Goal: Task Accomplishment & Management: Manage account settings

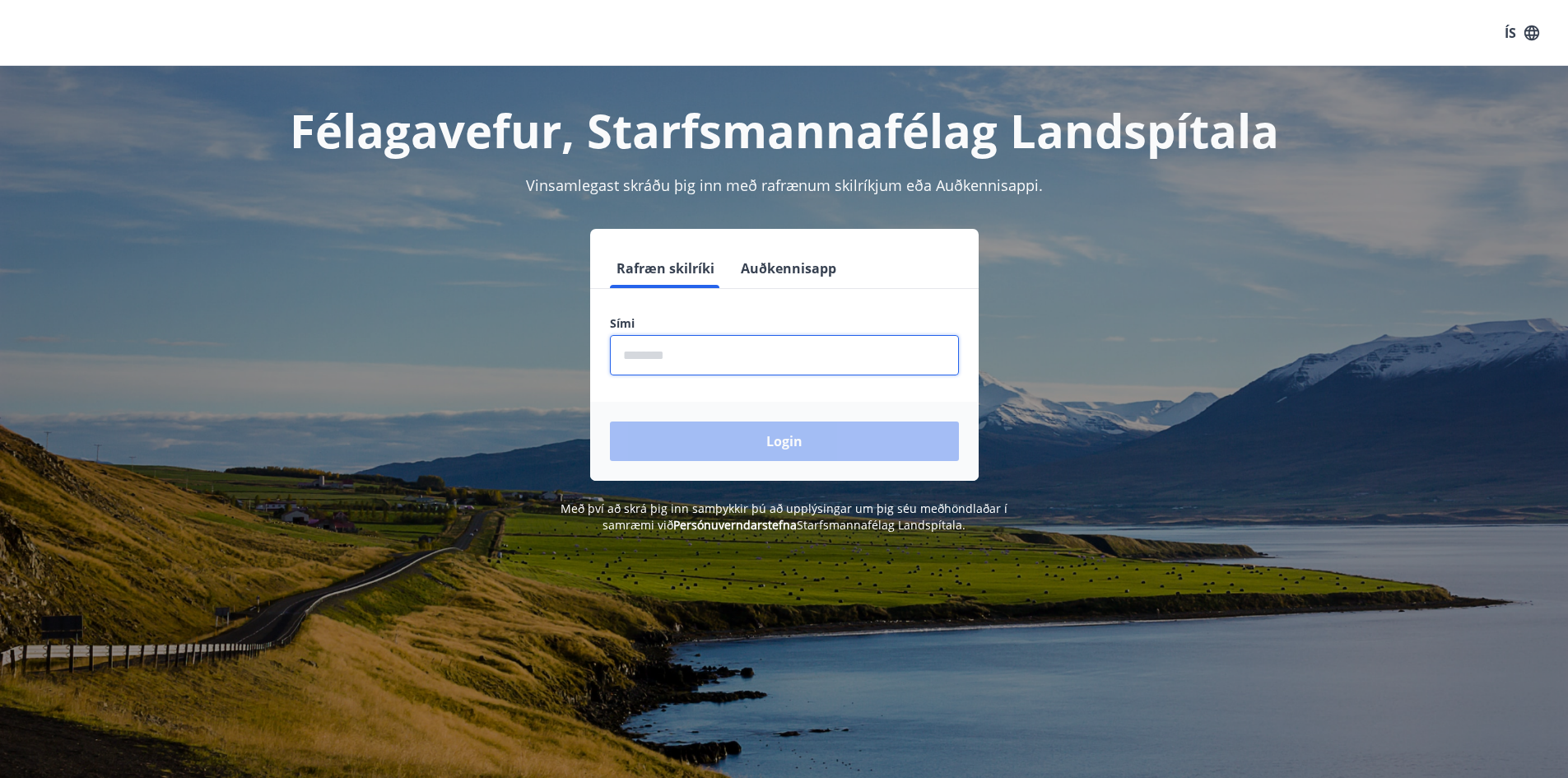
click at [728, 352] on input "phone" at bounding box center [785, 354] width 349 height 40
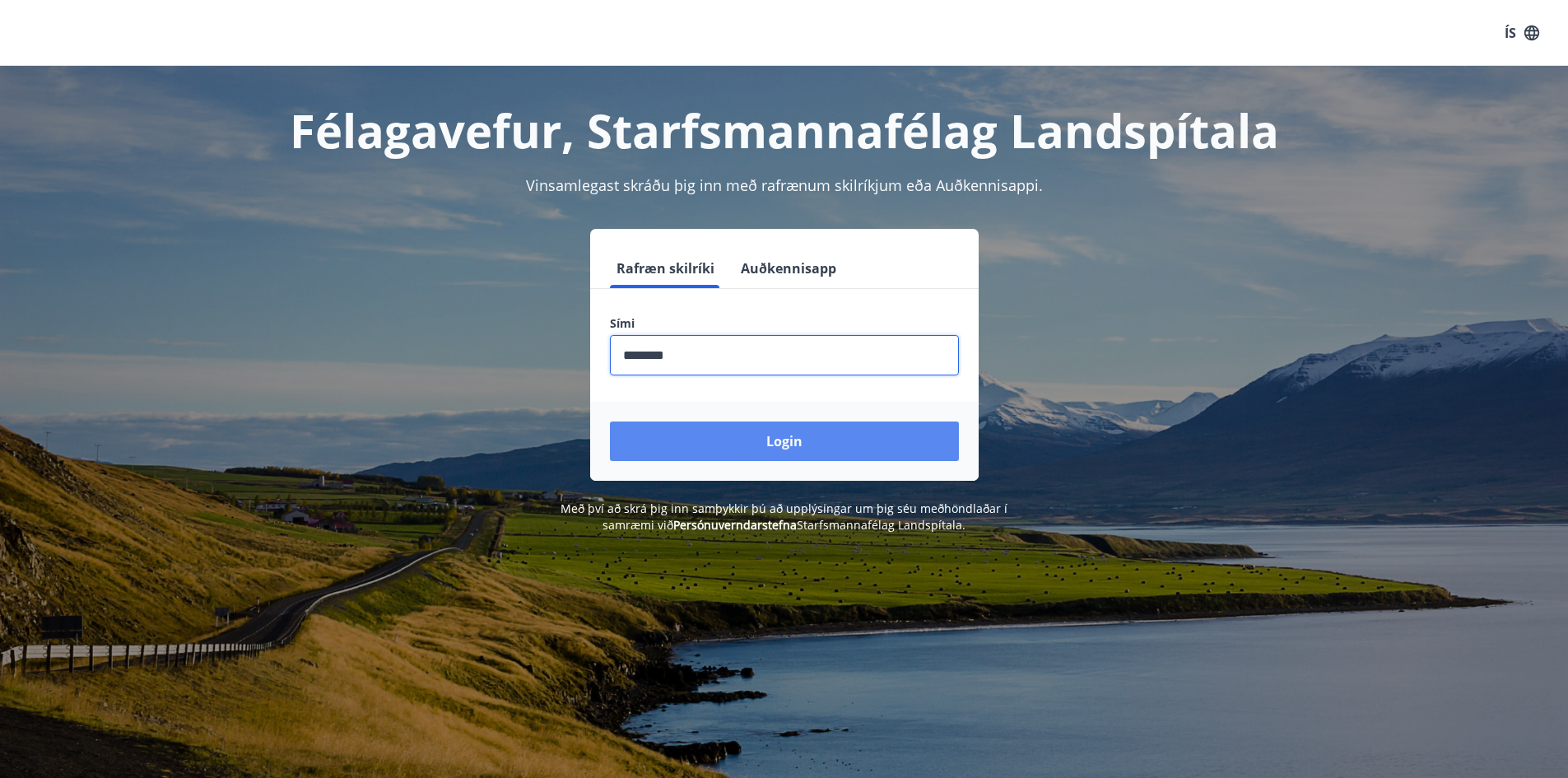
type input "********"
click at [715, 448] on button "Login" at bounding box center [785, 441] width 349 height 39
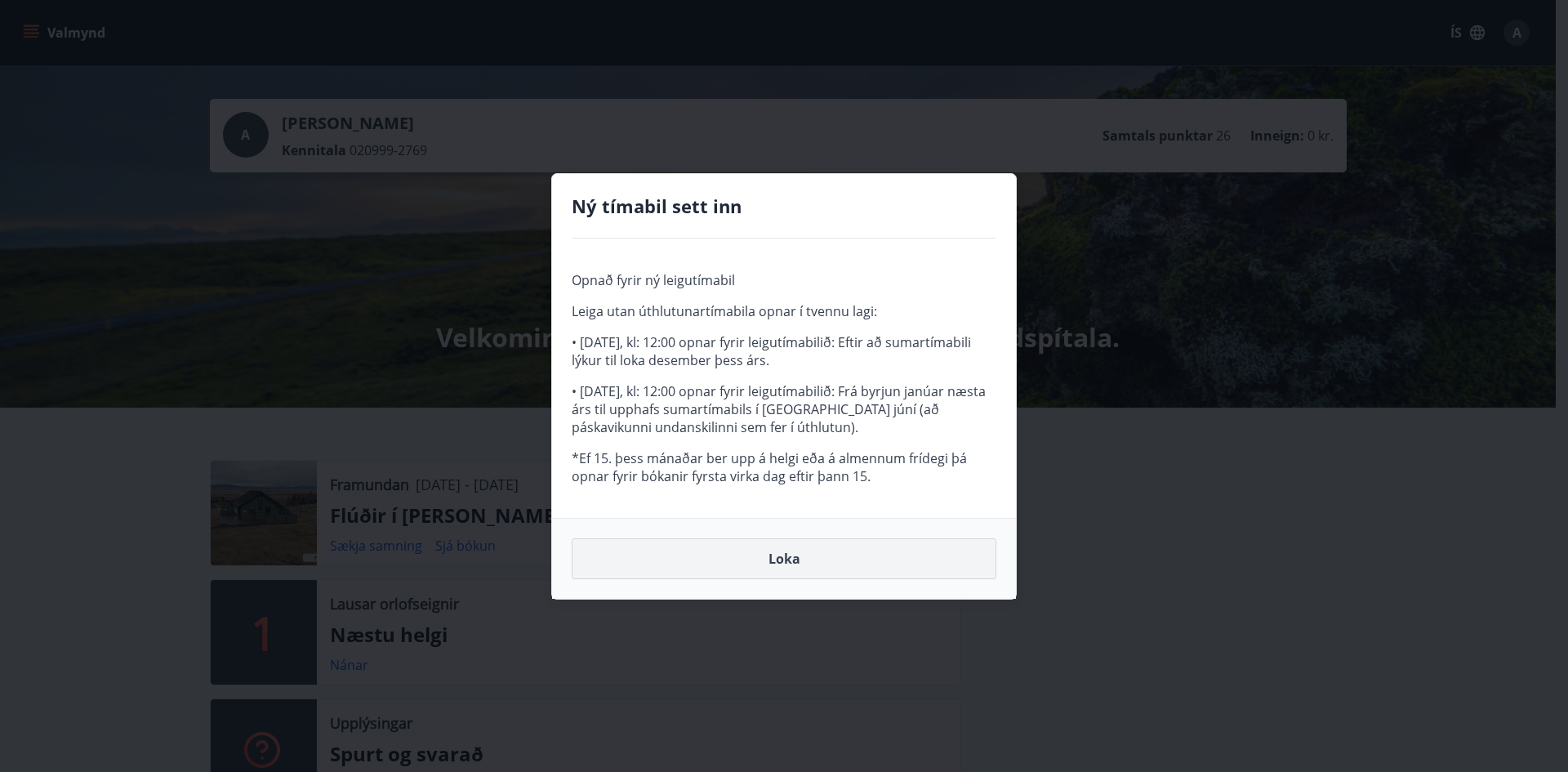
click at [797, 557] on button "Loka" at bounding box center [784, 559] width 425 height 41
